Goal: Information Seeking & Learning: Check status

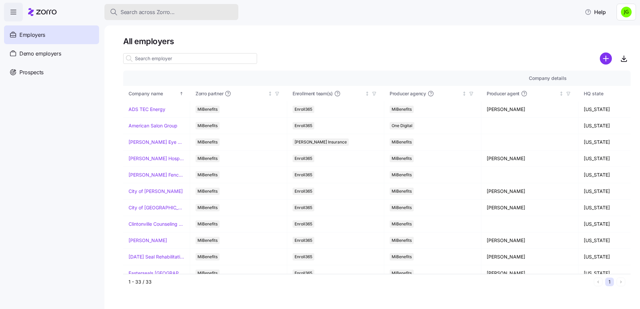
click at [155, 8] on span "Search across Zorro..." at bounding box center [148, 12] width 54 height 8
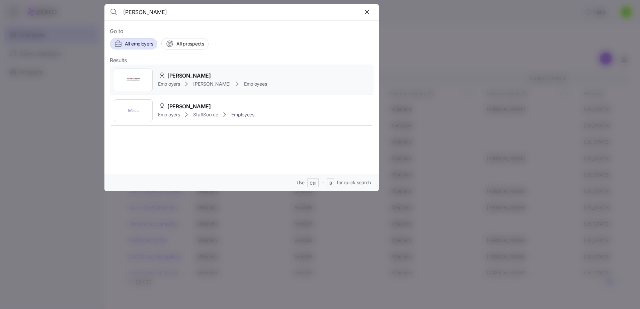
type input "[PERSON_NAME]"
click at [198, 80] on div "Employers [PERSON_NAME] Employees" at bounding box center [212, 84] width 109 height 8
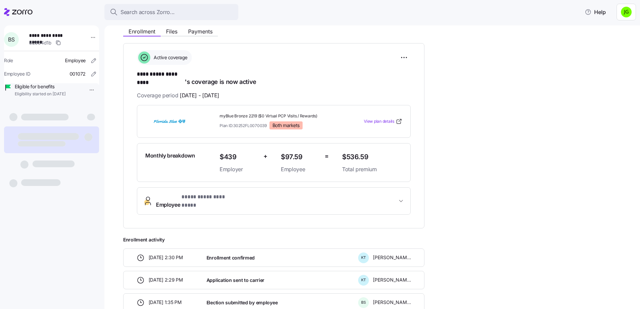
scroll to position [80, 0]
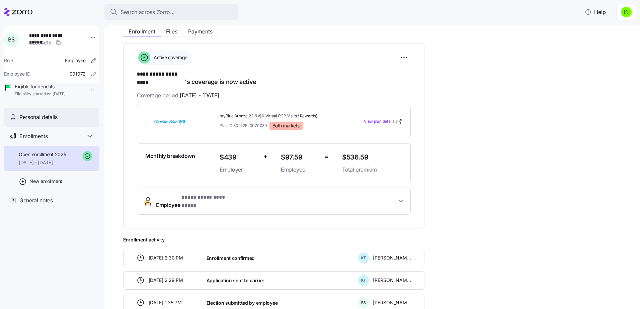
click at [57, 122] on span "Personal details" at bounding box center [38, 117] width 38 height 8
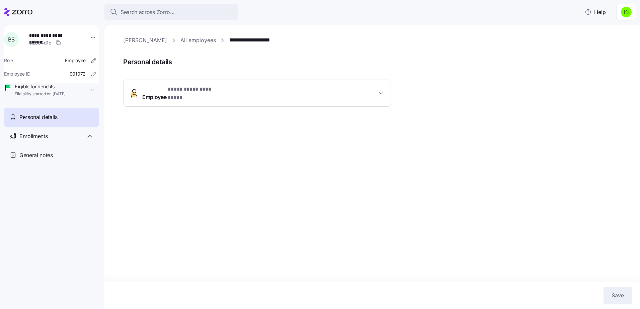
click at [306, 88] on span "**********" at bounding box center [259, 93] width 235 height 16
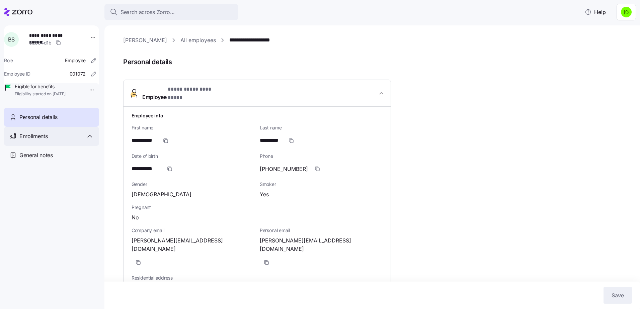
click at [36, 141] on span "Enrollments" at bounding box center [33, 136] width 28 height 8
click at [42, 127] on div "Personal details" at bounding box center [51, 117] width 95 height 19
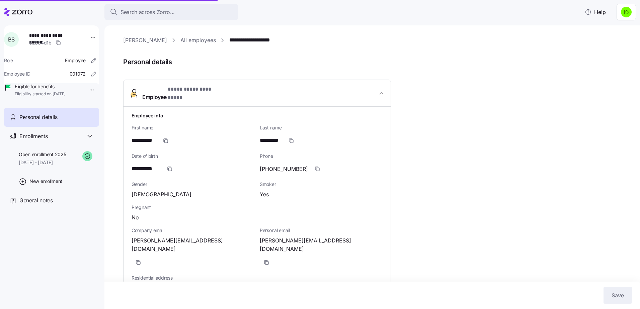
click at [47, 97] on span "Eligibility started on [DATE]" at bounding box center [40, 94] width 51 height 6
click at [146, 39] on link "[PERSON_NAME]" at bounding box center [145, 40] width 44 height 8
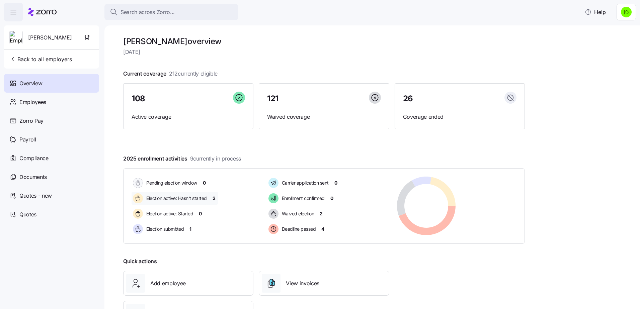
click at [213, 199] on span "2" at bounding box center [214, 198] width 3 height 7
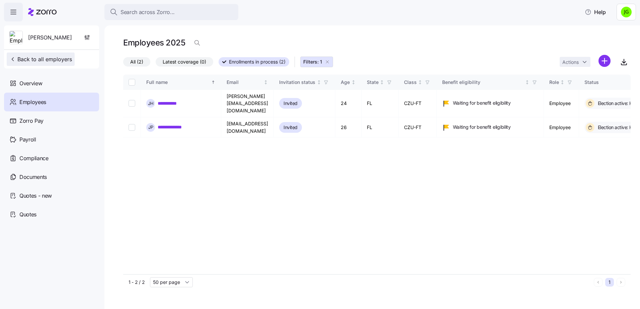
click at [44, 61] on span "Back to all employers" at bounding box center [40, 59] width 63 height 8
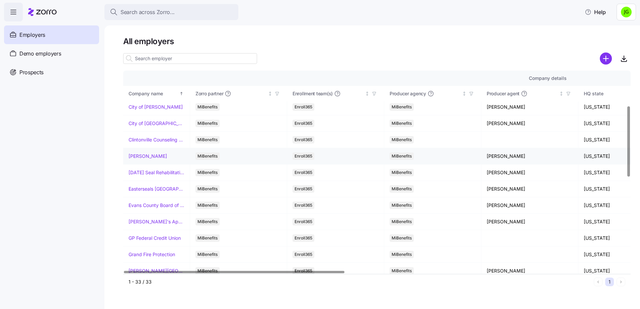
scroll to position [100, 0]
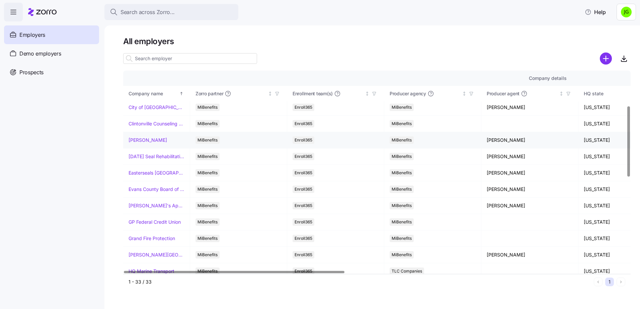
click at [158, 141] on link "[PERSON_NAME]" at bounding box center [148, 140] width 39 height 7
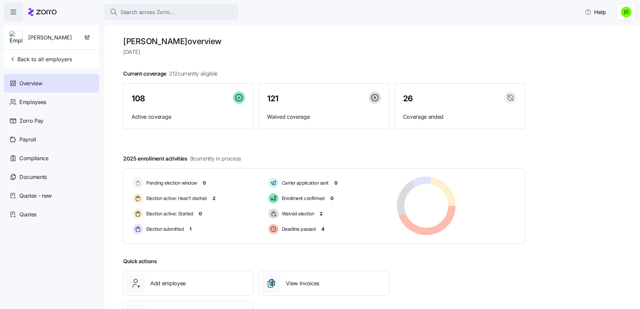
click at [408, 53] on span "[DATE]" at bounding box center [324, 52] width 402 height 8
click at [191, 231] on span "1" at bounding box center [191, 229] width 2 height 7
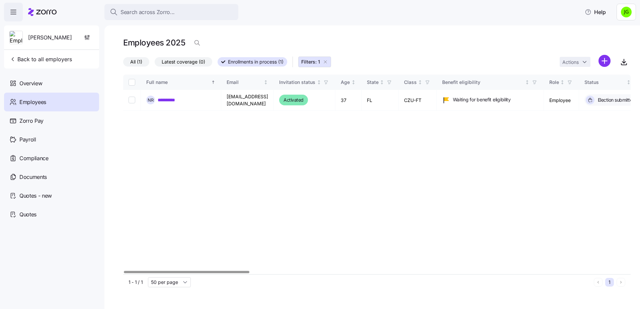
click at [183, 167] on div "**********" at bounding box center [377, 175] width 508 height 200
click at [31, 60] on span "Back to all employers" at bounding box center [40, 59] width 63 height 8
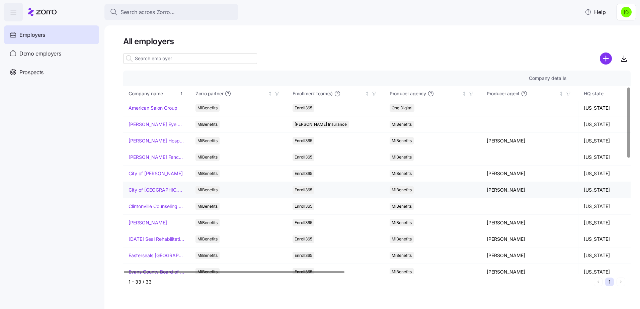
scroll to position [67, 0]
click at [156, 175] on link "[PERSON_NAME]" at bounding box center [148, 173] width 39 height 7
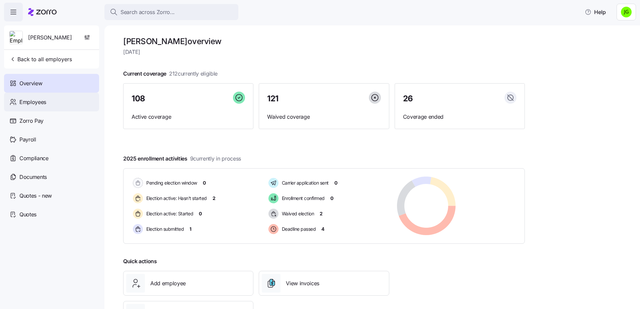
click at [44, 105] on span "Employees" at bounding box center [32, 102] width 27 height 8
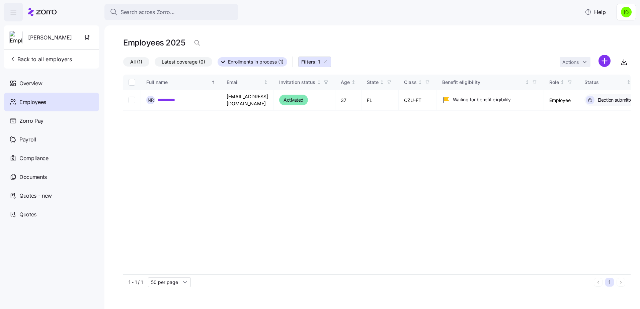
click at [328, 62] on icon "button" at bounding box center [325, 61] width 5 height 5
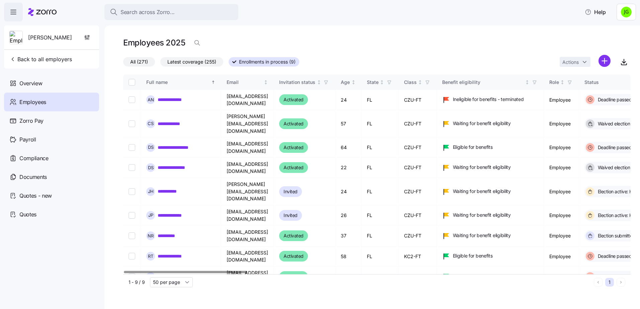
click at [475, 268] on div "**********" at bounding box center [377, 175] width 508 height 200
click at [294, 61] on span "Enrollments in process (9)" at bounding box center [267, 62] width 57 height 9
click at [229, 64] on input "Enrollments in process (9)" at bounding box center [229, 64] width 0 height 0
click at [417, 45] on div "Employees 2025" at bounding box center [377, 42] width 508 height 13
click at [39, 61] on span "Back to all employers" at bounding box center [40, 59] width 63 height 8
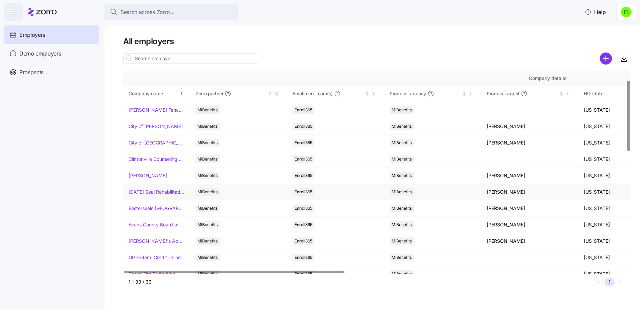
scroll to position [67, 0]
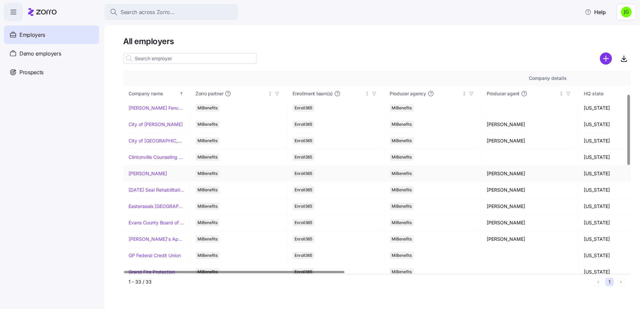
click at [152, 175] on link "[PERSON_NAME]" at bounding box center [148, 173] width 39 height 7
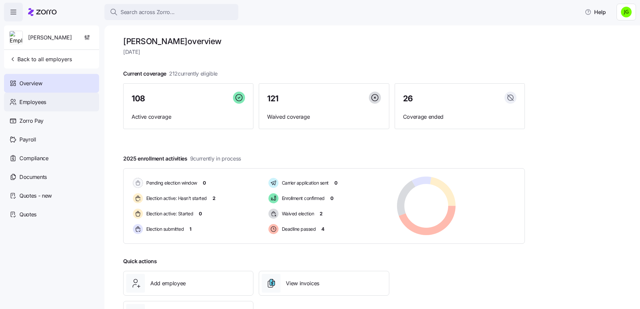
click at [32, 104] on span "Employees" at bounding box center [32, 102] width 27 height 8
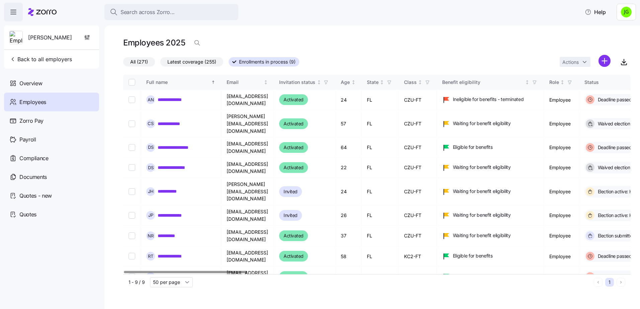
click at [135, 63] on span "All (271)" at bounding box center [139, 62] width 18 height 9
click at [123, 64] on input "All (271)" at bounding box center [123, 64] width 0 height 0
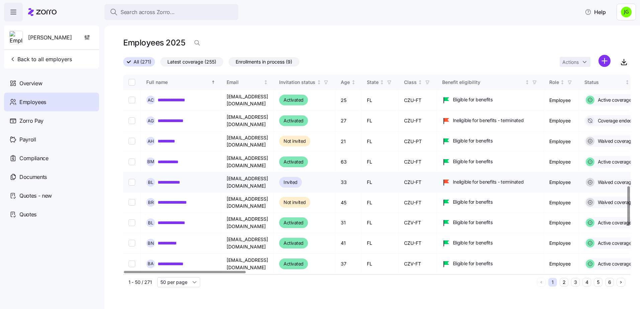
scroll to position [569, 0]
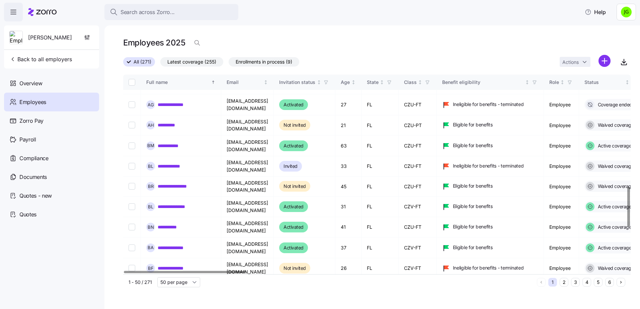
click at [176, 289] on link "**********" at bounding box center [179, 292] width 43 height 7
